Goal: Task Accomplishment & Management: Manage account settings

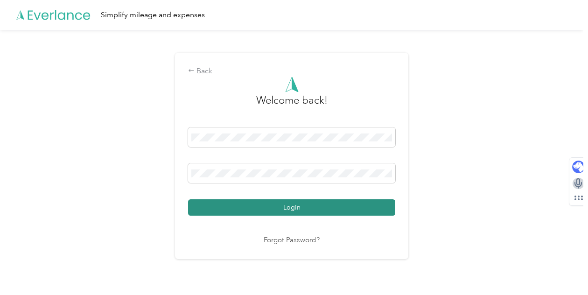
click at [350, 204] on button "Login" at bounding box center [291, 207] width 207 height 16
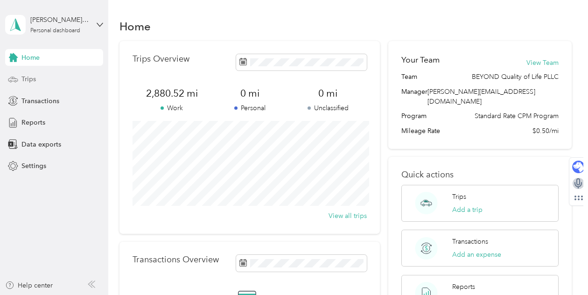
click at [54, 80] on div "Trips" at bounding box center [54, 79] width 98 height 17
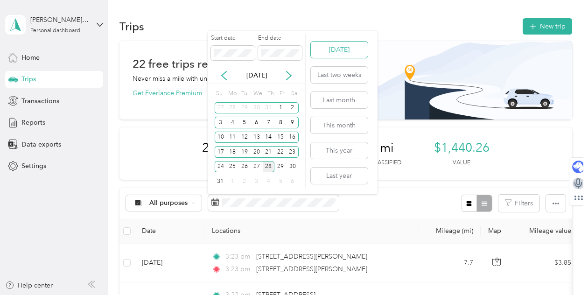
click at [348, 49] on button "[DATE]" at bounding box center [339, 50] width 57 height 16
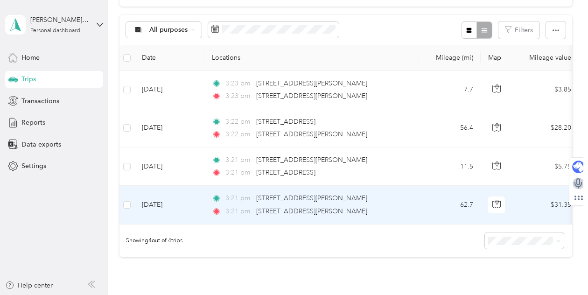
scroll to position [170, 0]
